Goal: Information Seeking & Learning: Learn about a topic

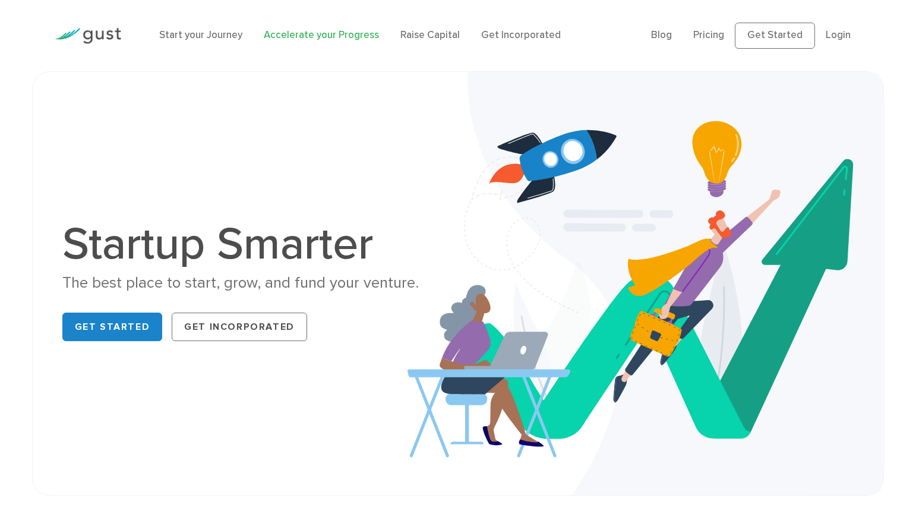
click at [318, 34] on link "Accelerate your Progress" at bounding box center [321, 35] width 115 height 12
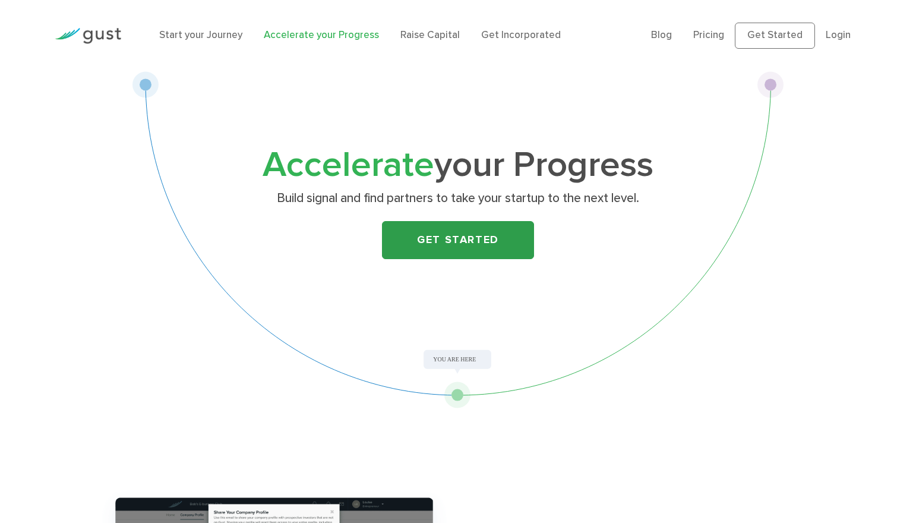
click at [446, 229] on link "Get Started" at bounding box center [458, 240] width 152 height 38
click at [89, 29] on img at bounding box center [88, 36] width 67 height 16
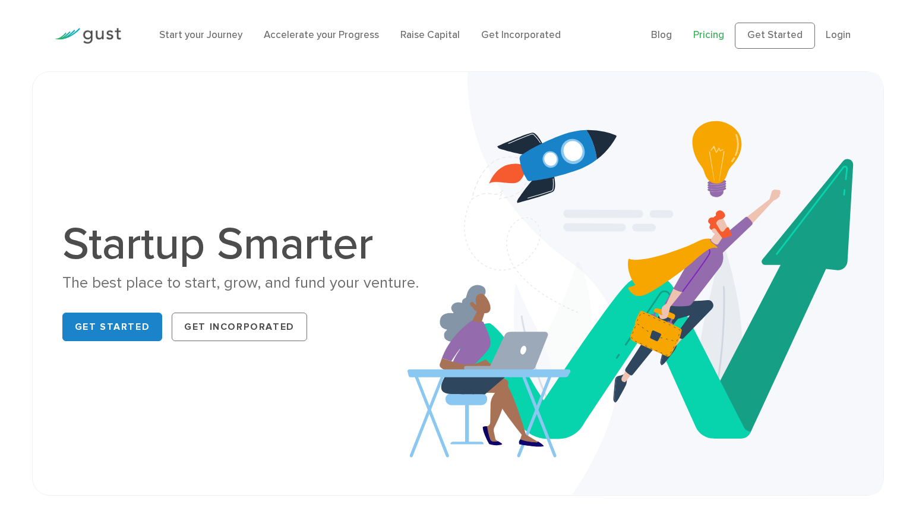
click at [718, 33] on link "Pricing" at bounding box center [708, 35] width 31 height 12
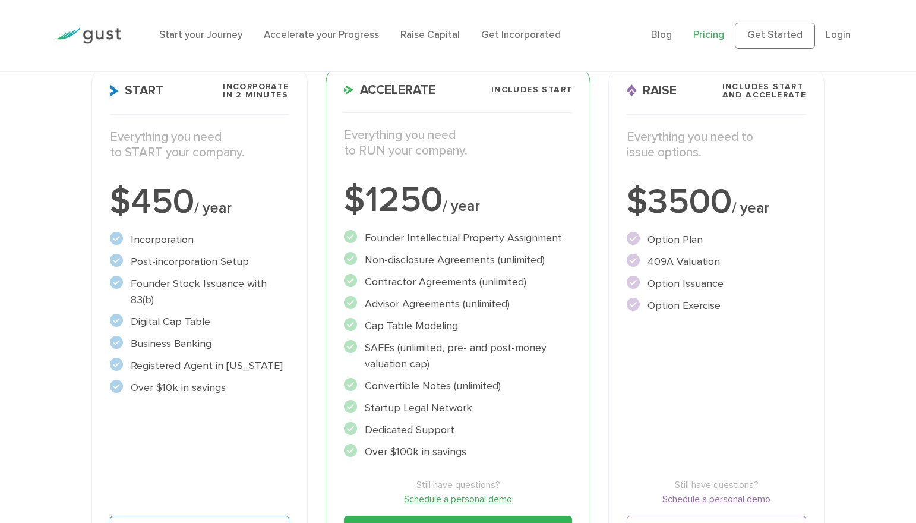
scroll to position [233, 0]
